Goal: Information Seeking & Learning: Understand process/instructions

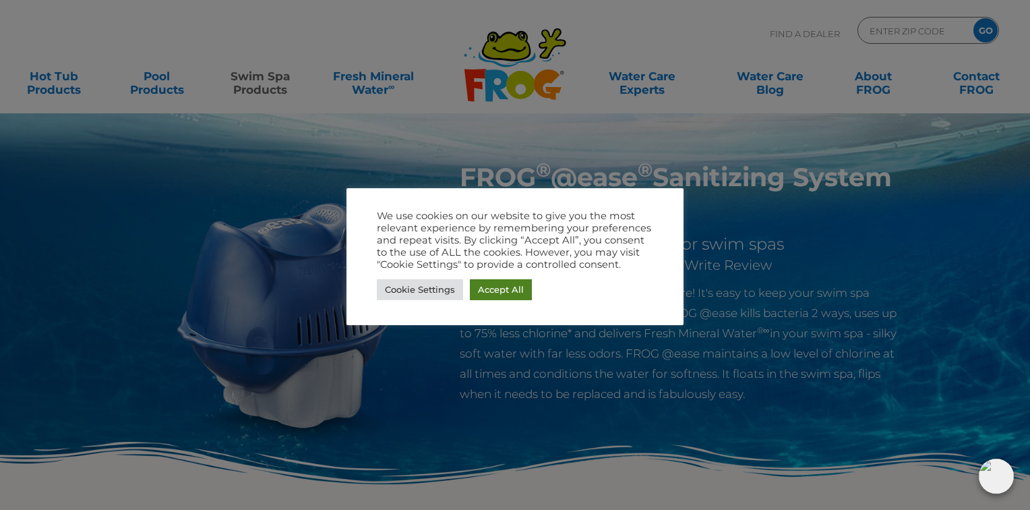
click at [509, 293] on link "Accept All" at bounding box center [501, 289] width 62 height 21
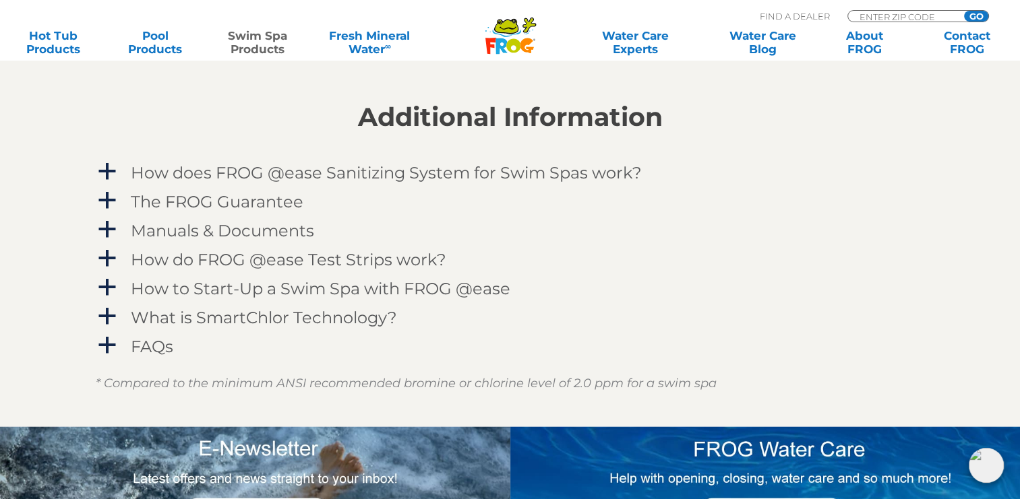
scroll to position [1685, 0]
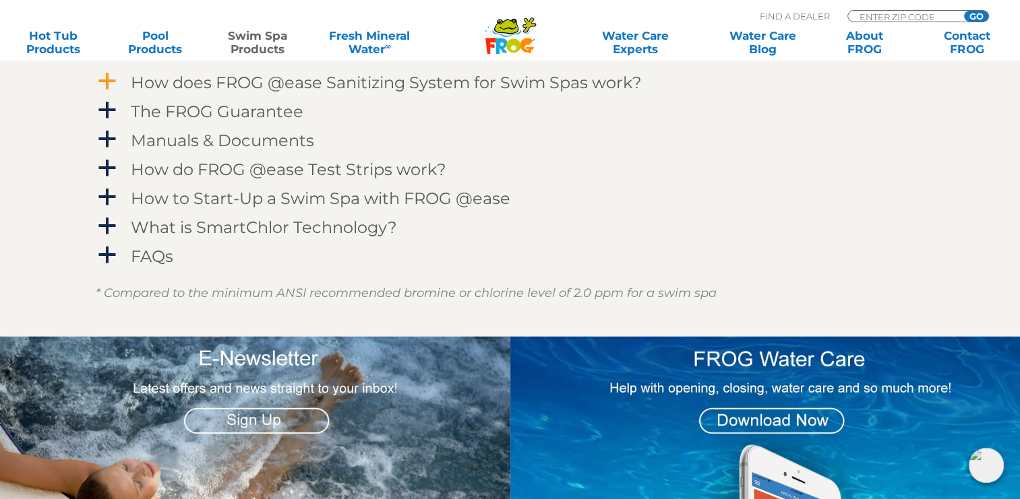
click at [153, 81] on h4 "How does FROG @ease Sanitizing System for Swim Spas work?" at bounding box center [386, 82] width 511 height 18
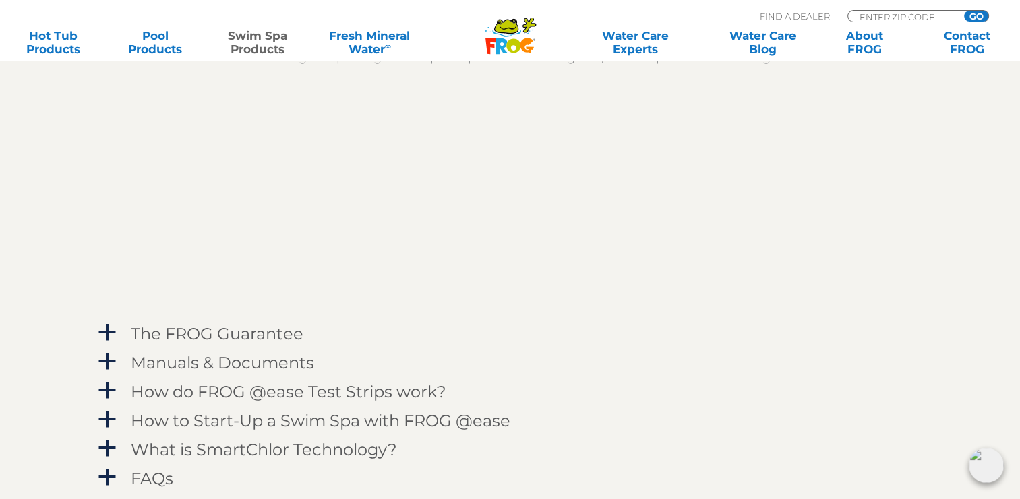
scroll to position [1887, 0]
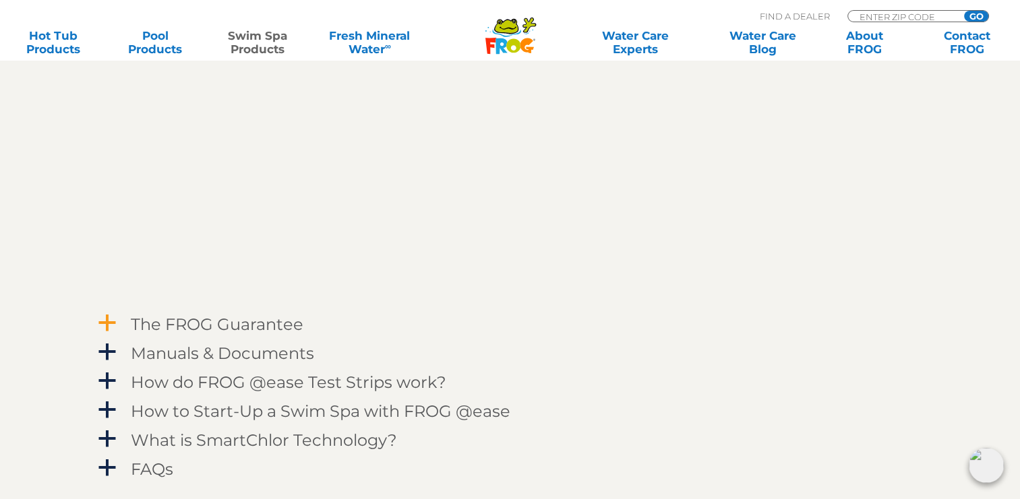
click at [112, 325] on span "a" at bounding box center [107, 323] width 20 height 20
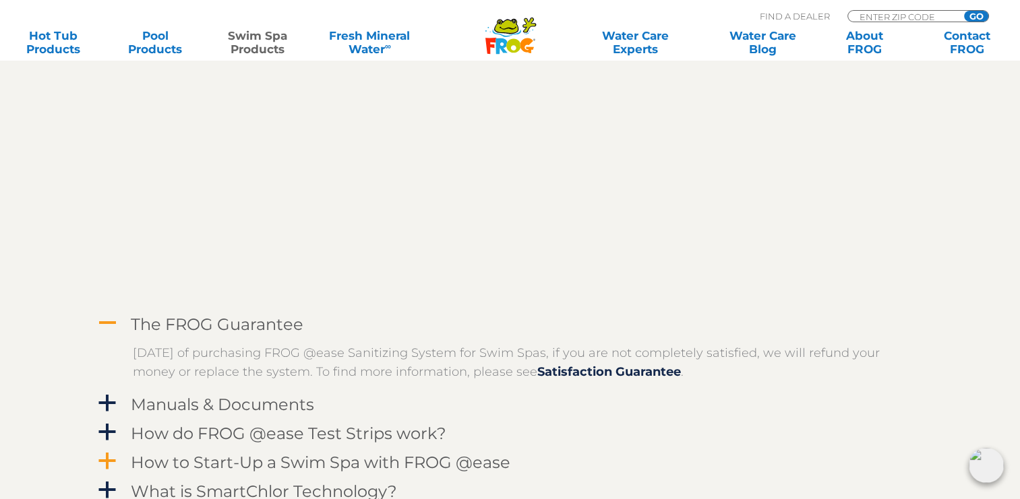
click at [874, 458] on link "a How to Start-Up a Swim Spa with FROG @ease" at bounding box center [510, 462] width 829 height 25
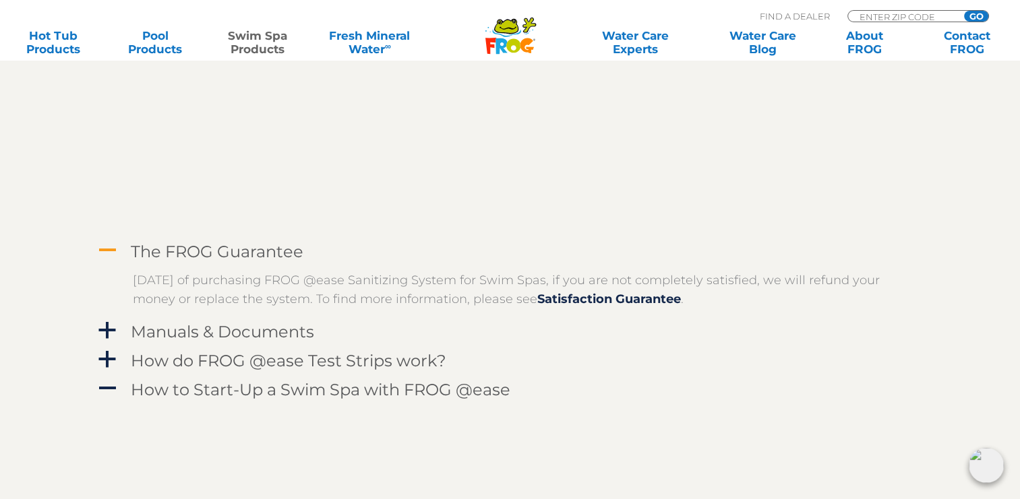
scroll to position [2022, 0]
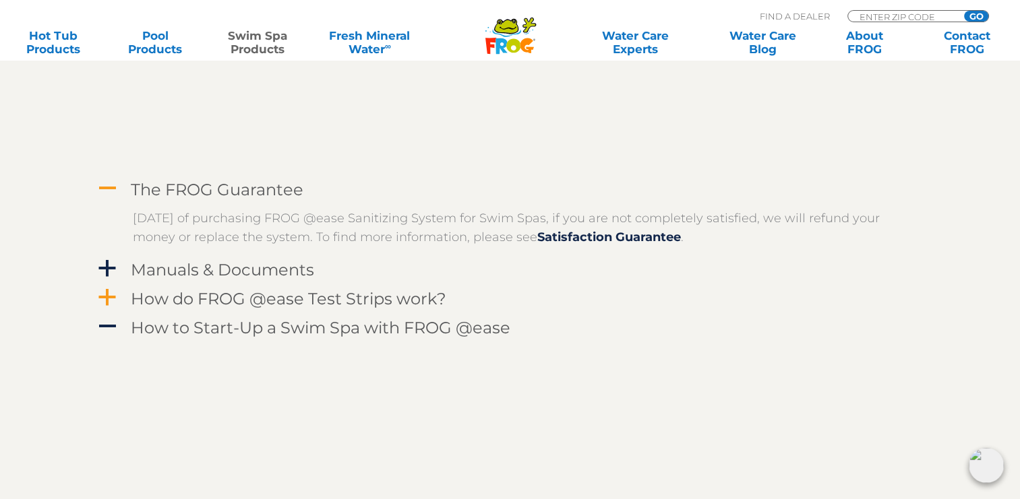
click at [110, 299] on span "a" at bounding box center [107, 298] width 20 height 20
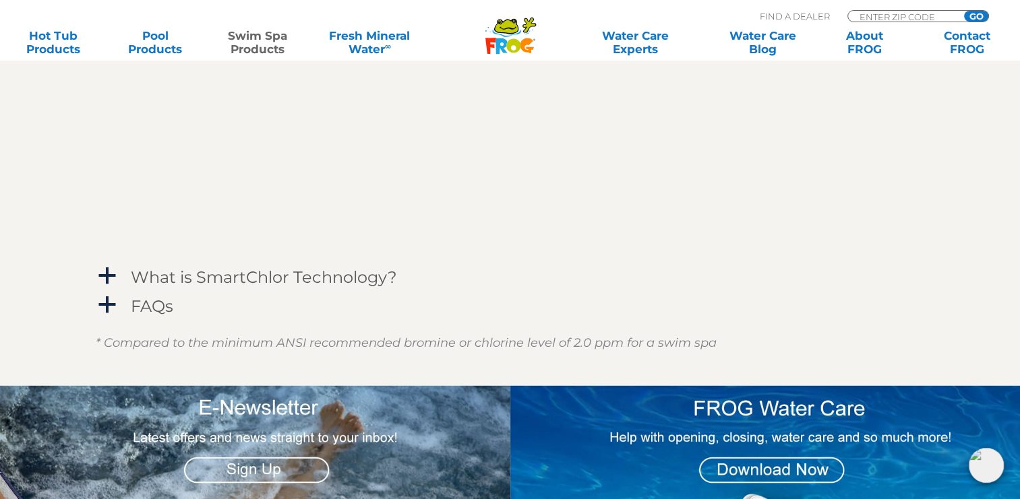
scroll to position [2561, 0]
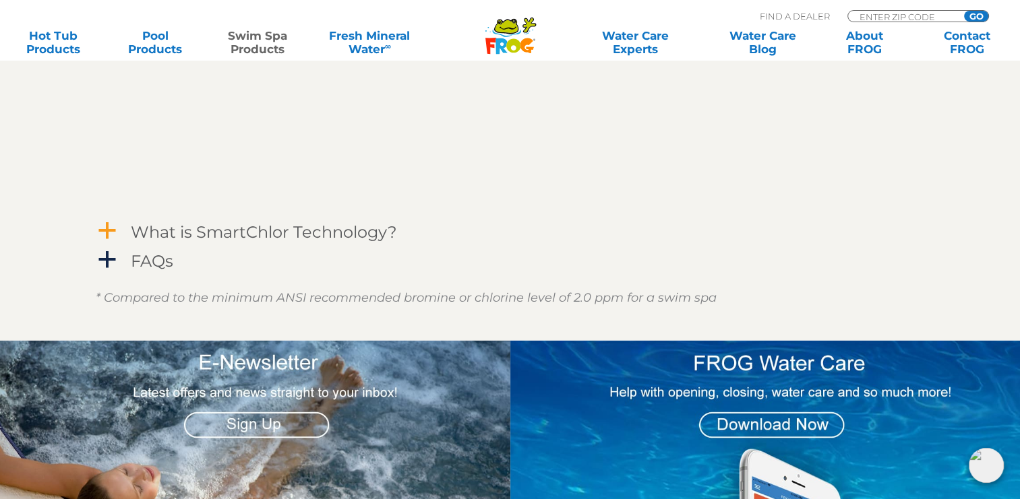
click at [107, 231] on span "a" at bounding box center [107, 231] width 20 height 20
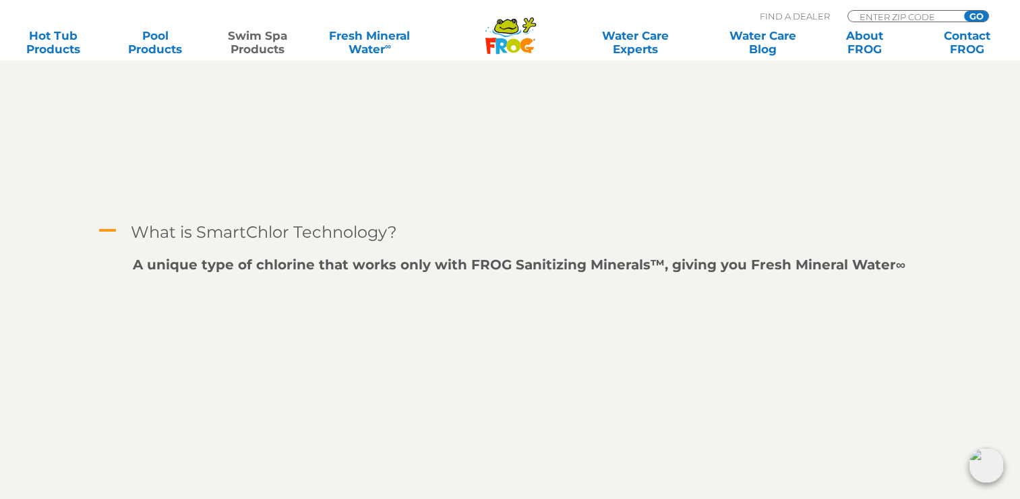
click at [107, 231] on span "A" at bounding box center [107, 231] width 20 height 20
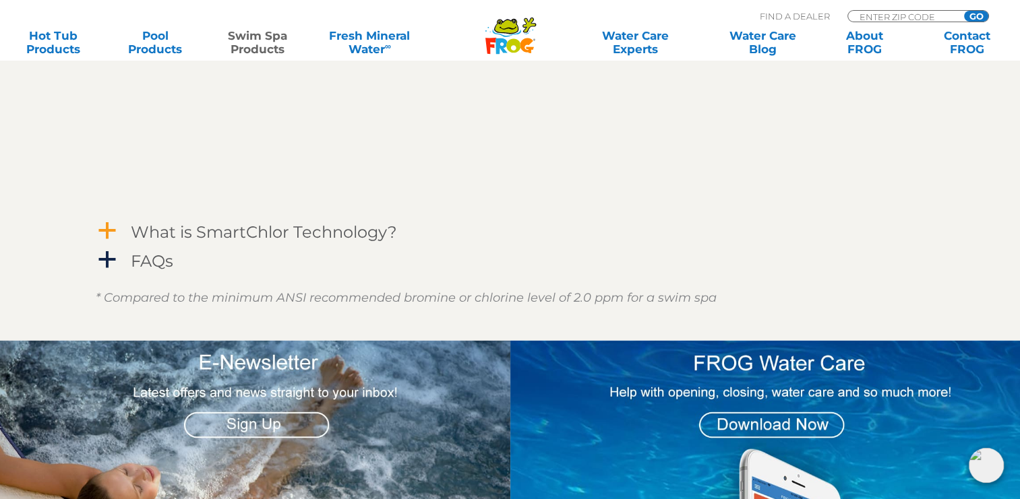
click at [109, 228] on span "a" at bounding box center [107, 231] width 20 height 20
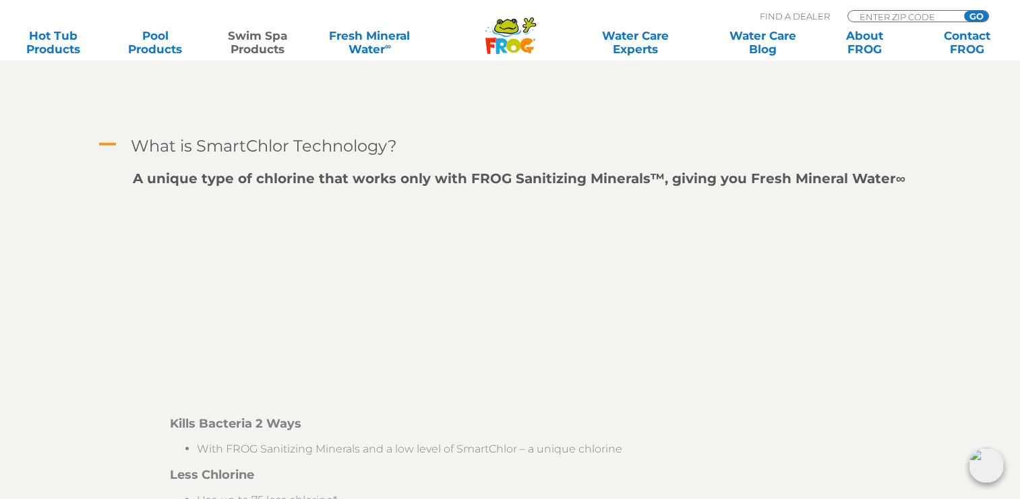
scroll to position [2629, 0]
